Goal: Information Seeking & Learning: Find specific fact

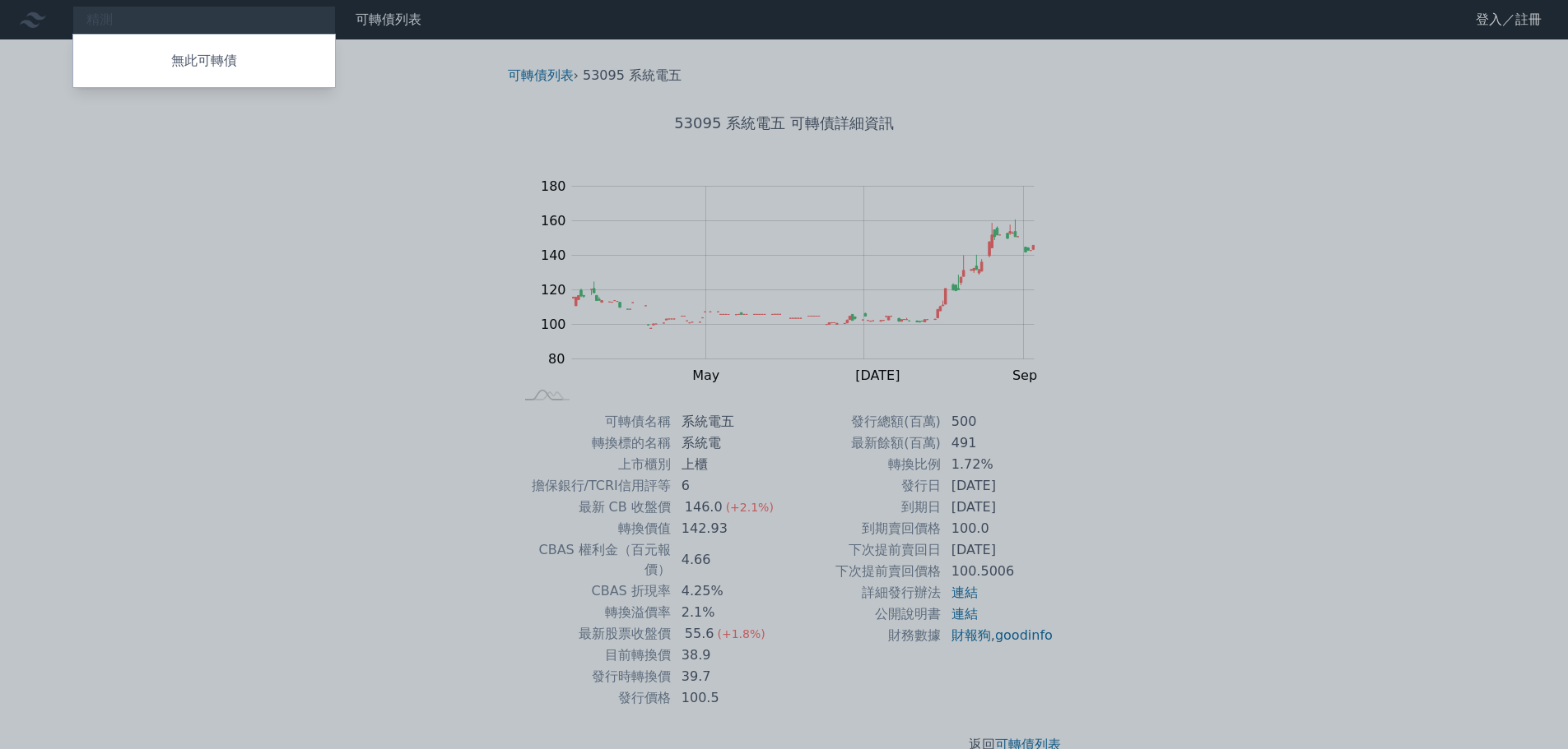
type input "精"
type input "旺矽"
click at [192, 88] on div "62235 旺矽五 171.0 +11.00%" at bounding box center [204, 83] width 262 height 33
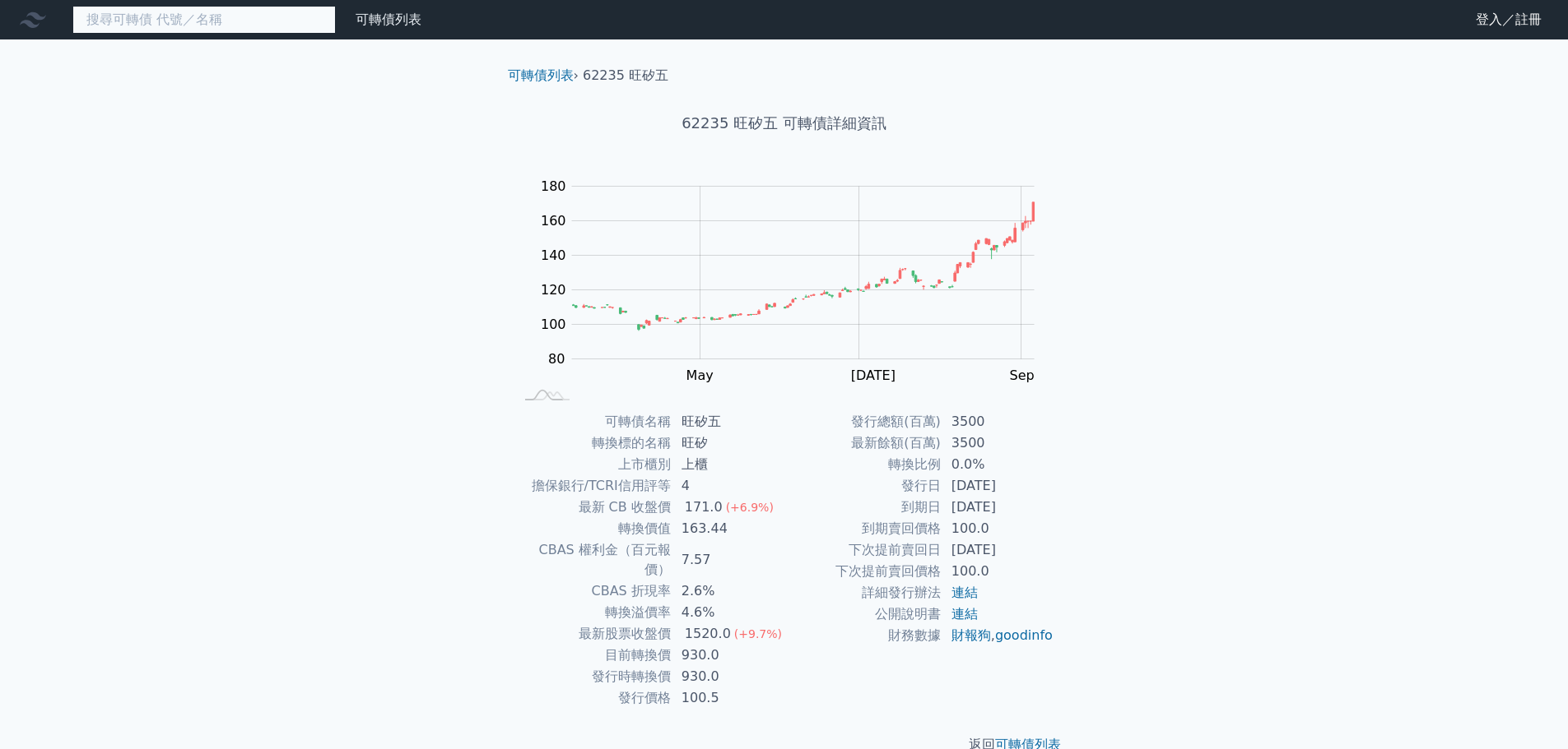
click at [149, 21] on input at bounding box center [204, 19] width 264 height 28
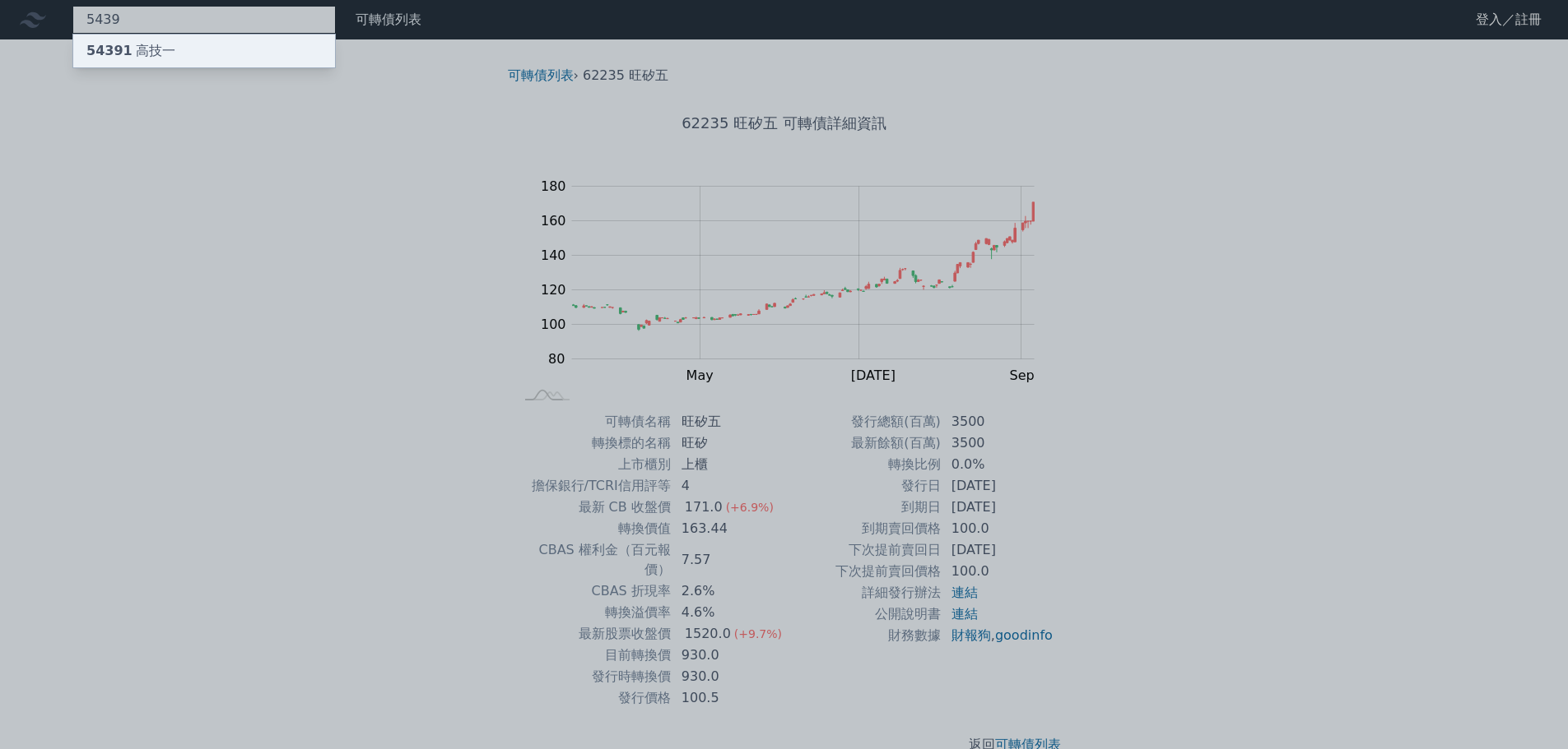
type input "5439"
click at [157, 39] on div "54391 高技一" at bounding box center [204, 50] width 262 height 33
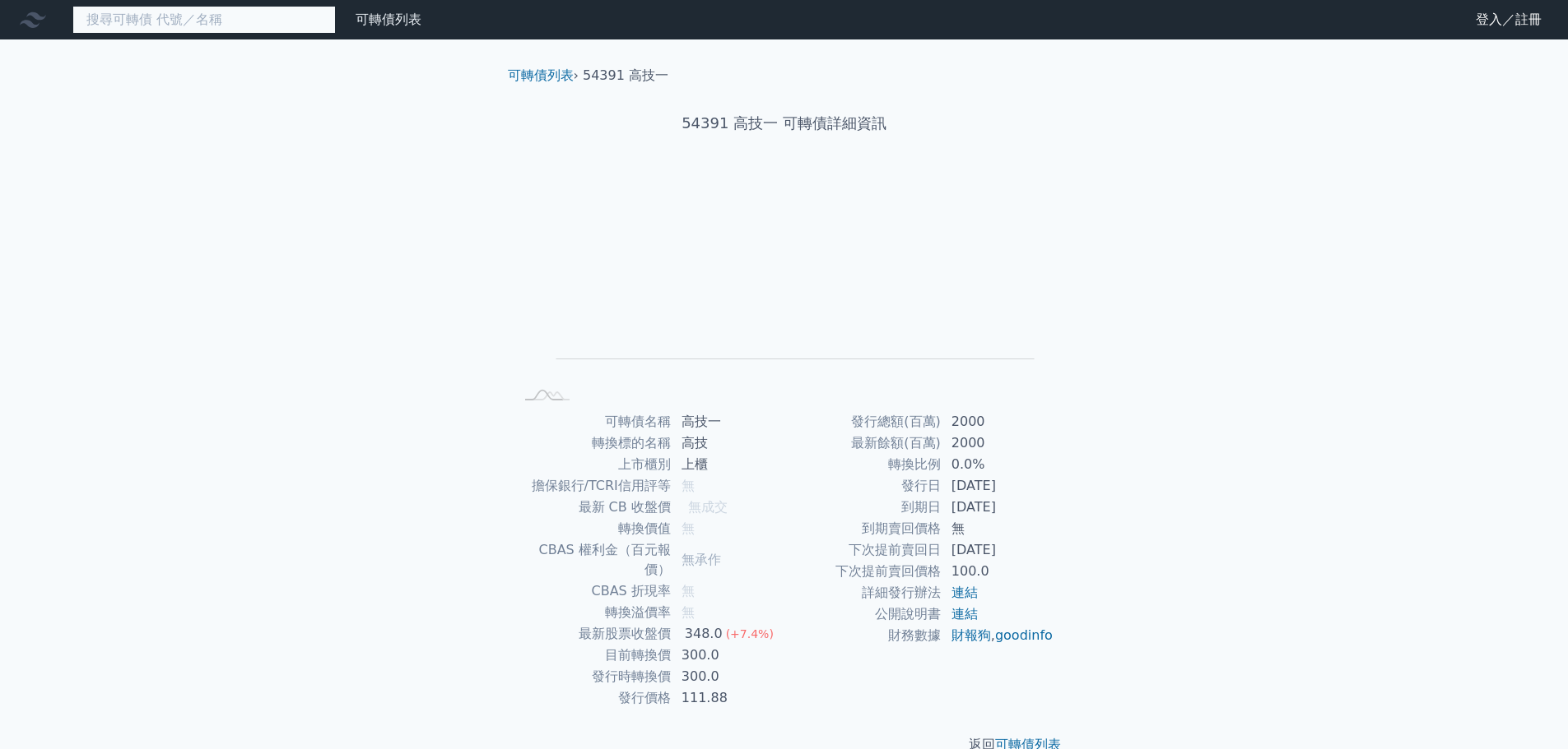
click at [154, 27] on input at bounding box center [204, 19] width 264 height 28
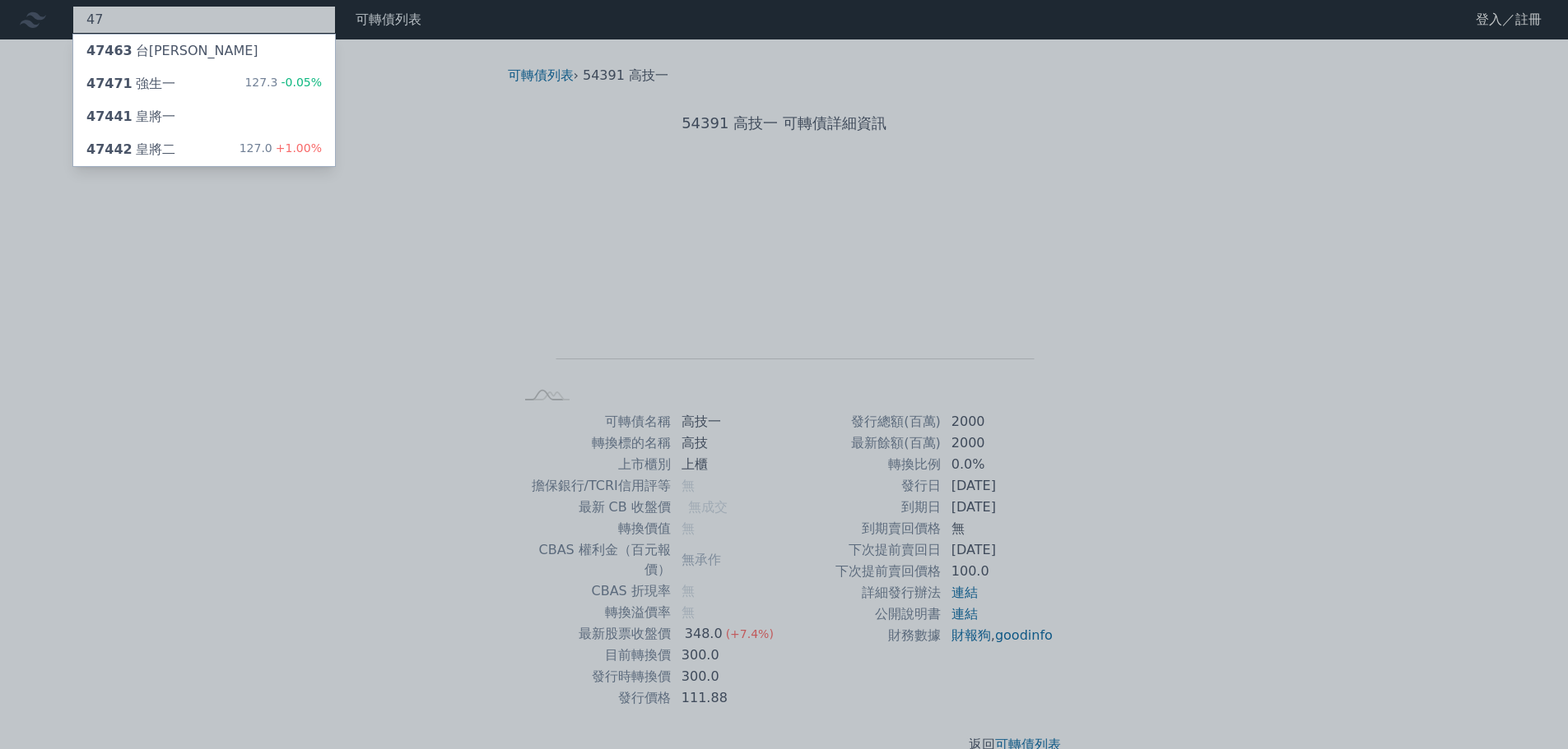
type input "4"
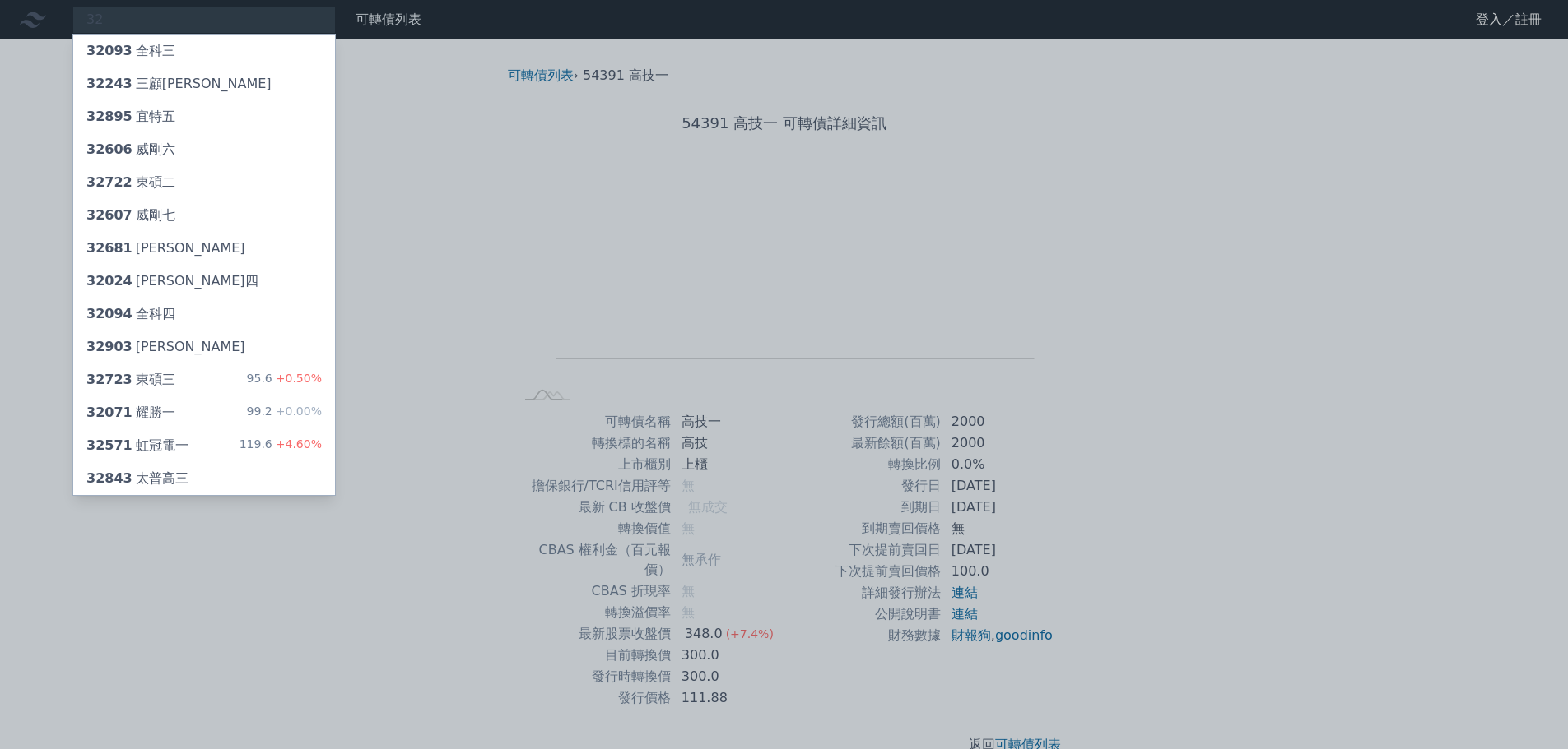
click at [411, 555] on div at bounding box center [784, 374] width 1568 height 749
click at [176, 28] on div "32 32093 全科三 32243 三顧三 32895 宜特五 32606 威剛六 32722 東碩二 32607 威剛七 32681 [PERSON_NA…" at bounding box center [204, 19] width 264 height 28
type input "3"
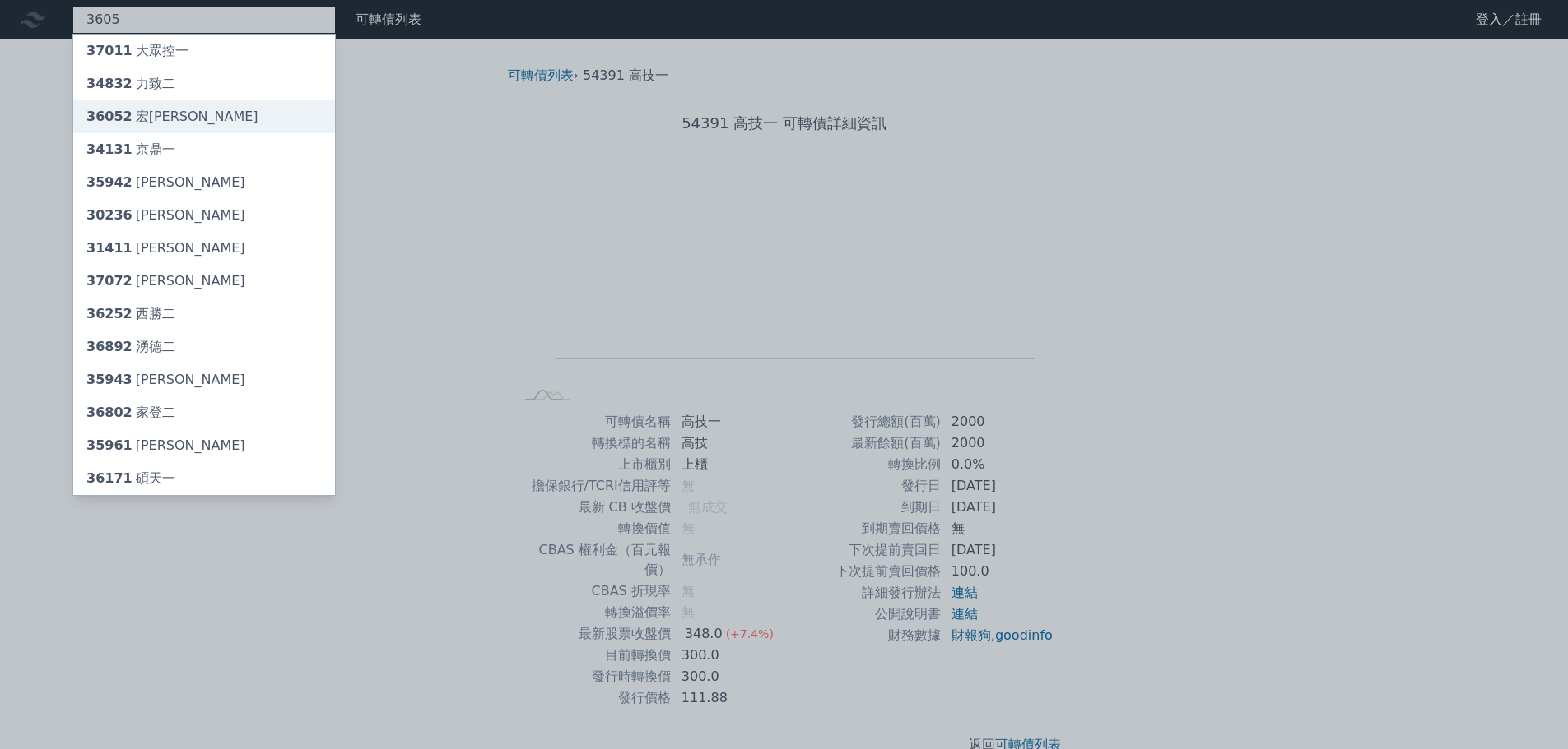
type input "3605"
click at [152, 120] on div "36052 宏[PERSON_NAME]" at bounding box center [173, 116] width 172 height 19
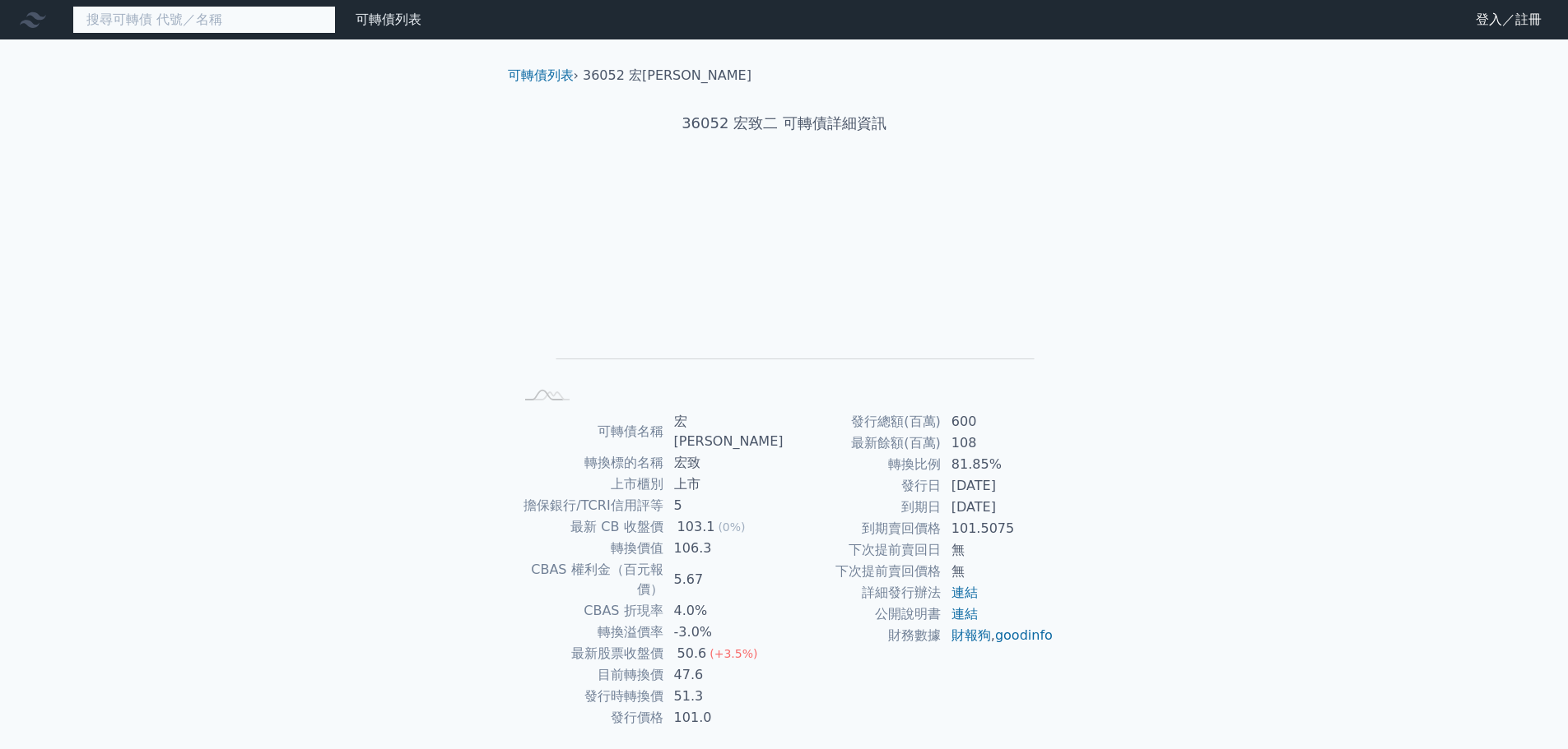
click at [115, 22] on input at bounding box center [204, 19] width 264 height 28
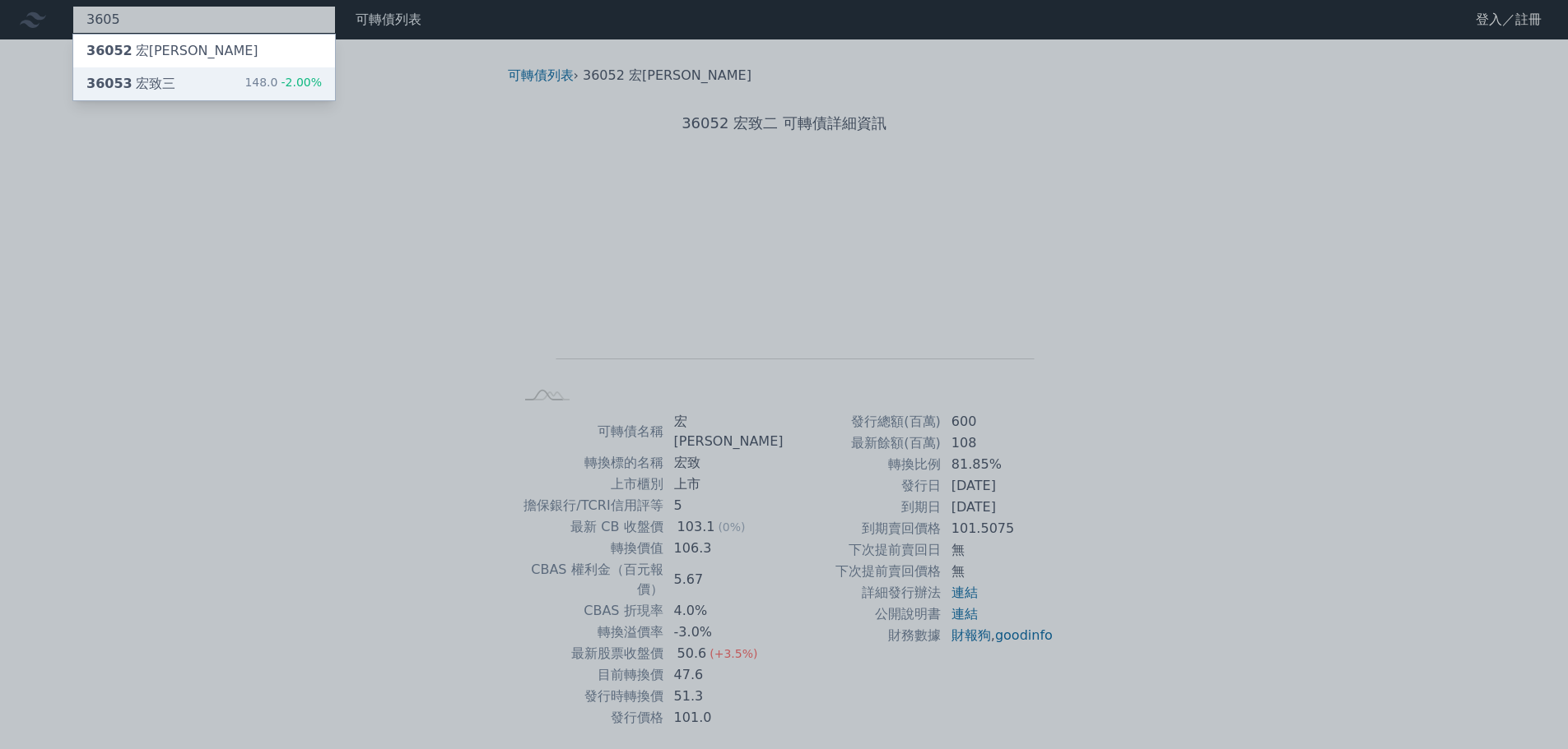
type input "3605"
click at [166, 82] on div "36053 [PERSON_NAME]" at bounding box center [131, 83] width 89 height 19
